Goal: Navigation & Orientation: Find specific page/section

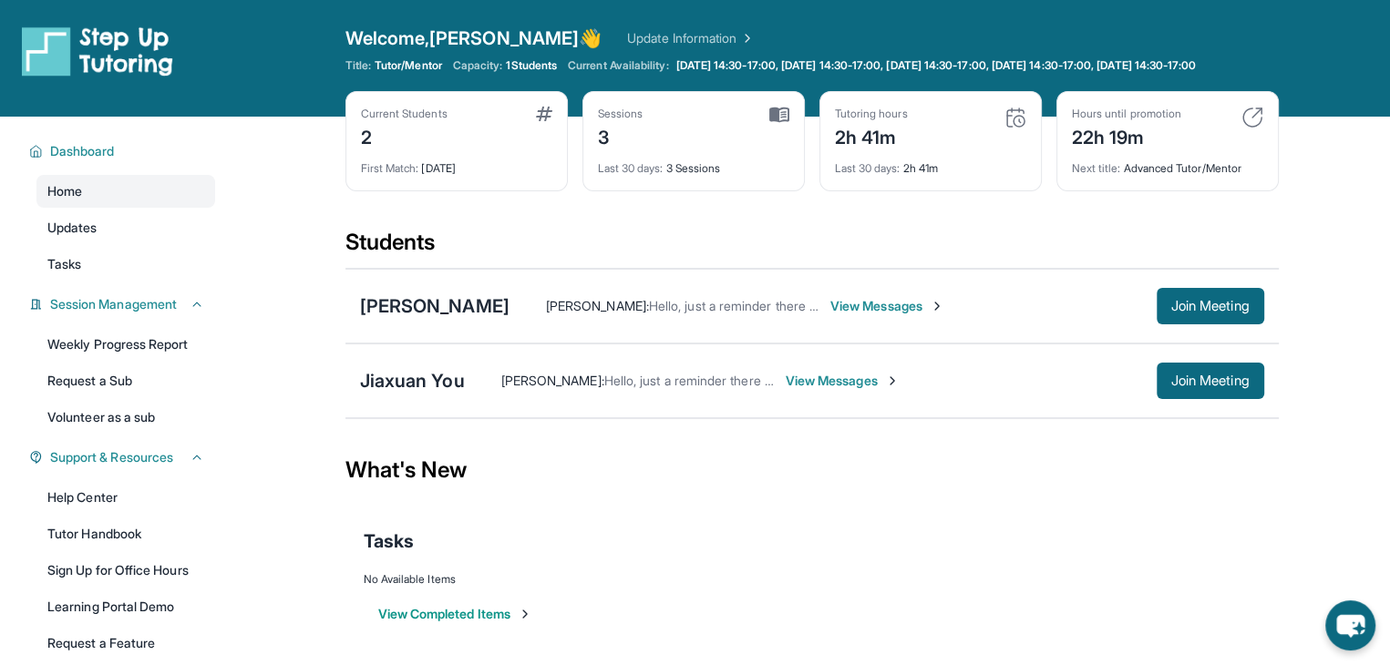
click at [1013, 128] on img at bounding box center [1015, 118] width 22 height 22
